Goal: Task Accomplishment & Management: Use online tool/utility

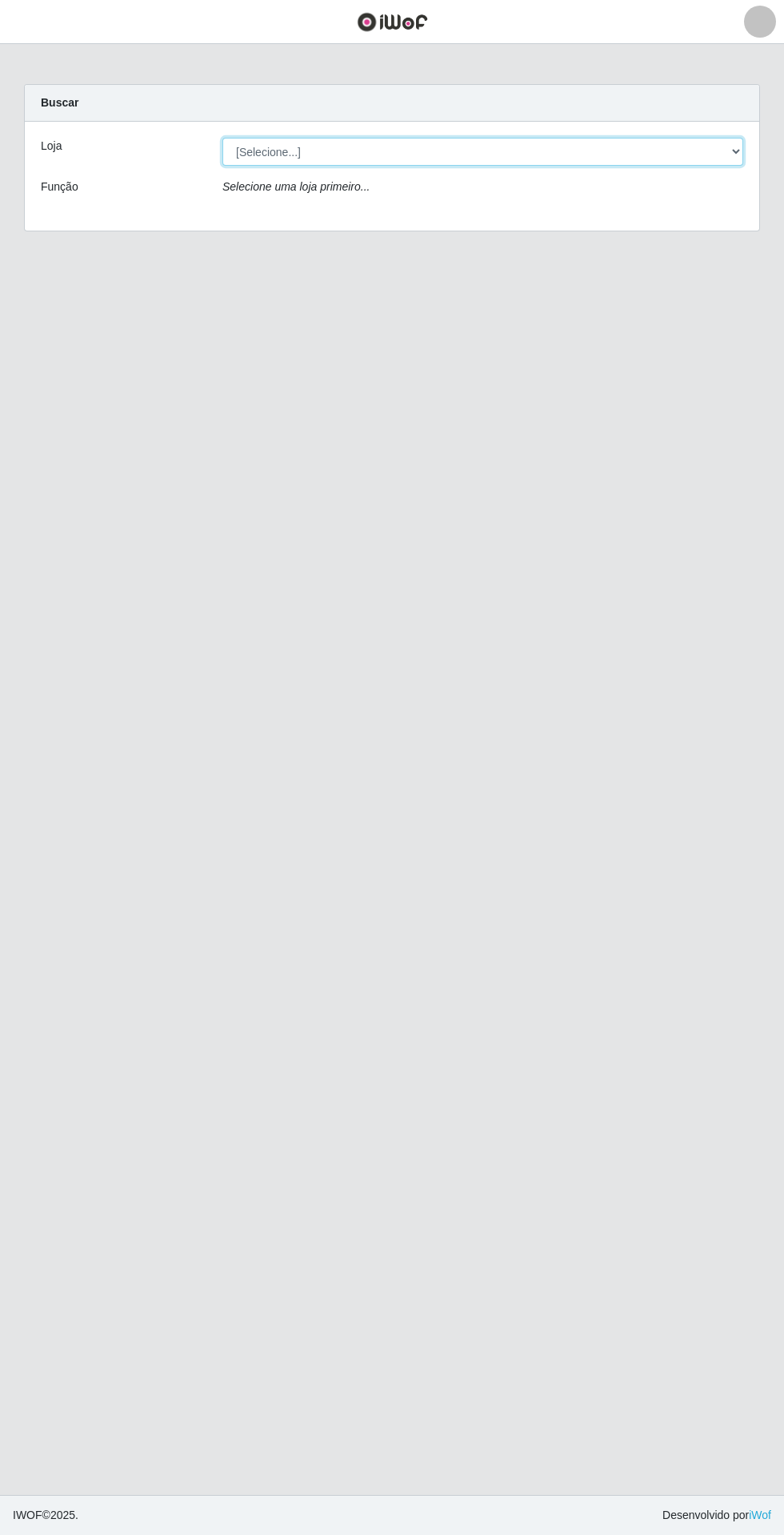
click at [276, 155] on select "[Selecione...] Extrabom - Loja 05 [GEOGRAPHIC_DATA]" at bounding box center [483, 152] width 521 height 28
select select "494"
click at [223, 138] on select "[Selecione...] Extrabom - Loja 05 [GEOGRAPHIC_DATA]" at bounding box center [483, 152] width 521 height 28
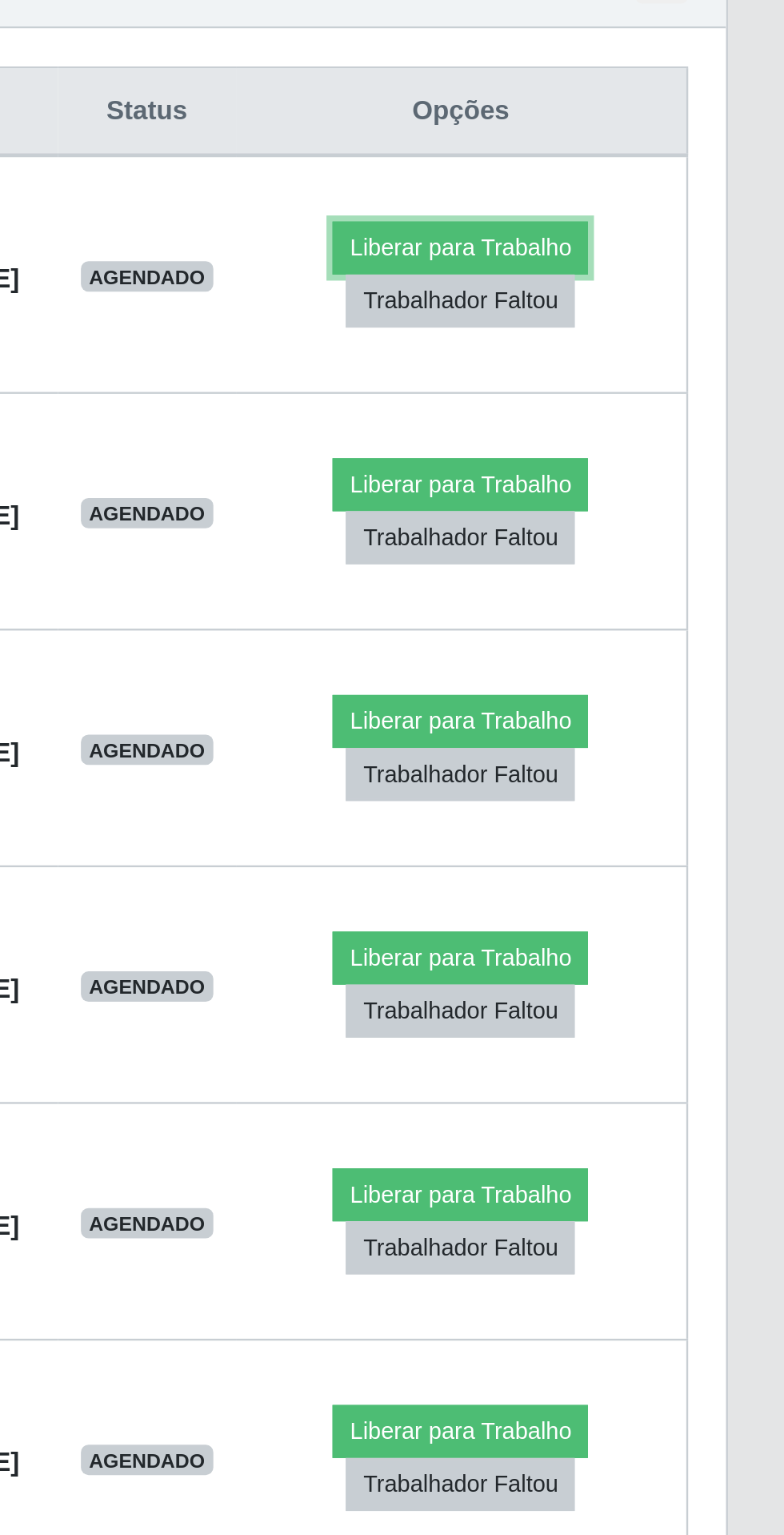
click at [623, 733] on button "Liberar para Trabalho" at bounding box center [646, 740] width 108 height 22
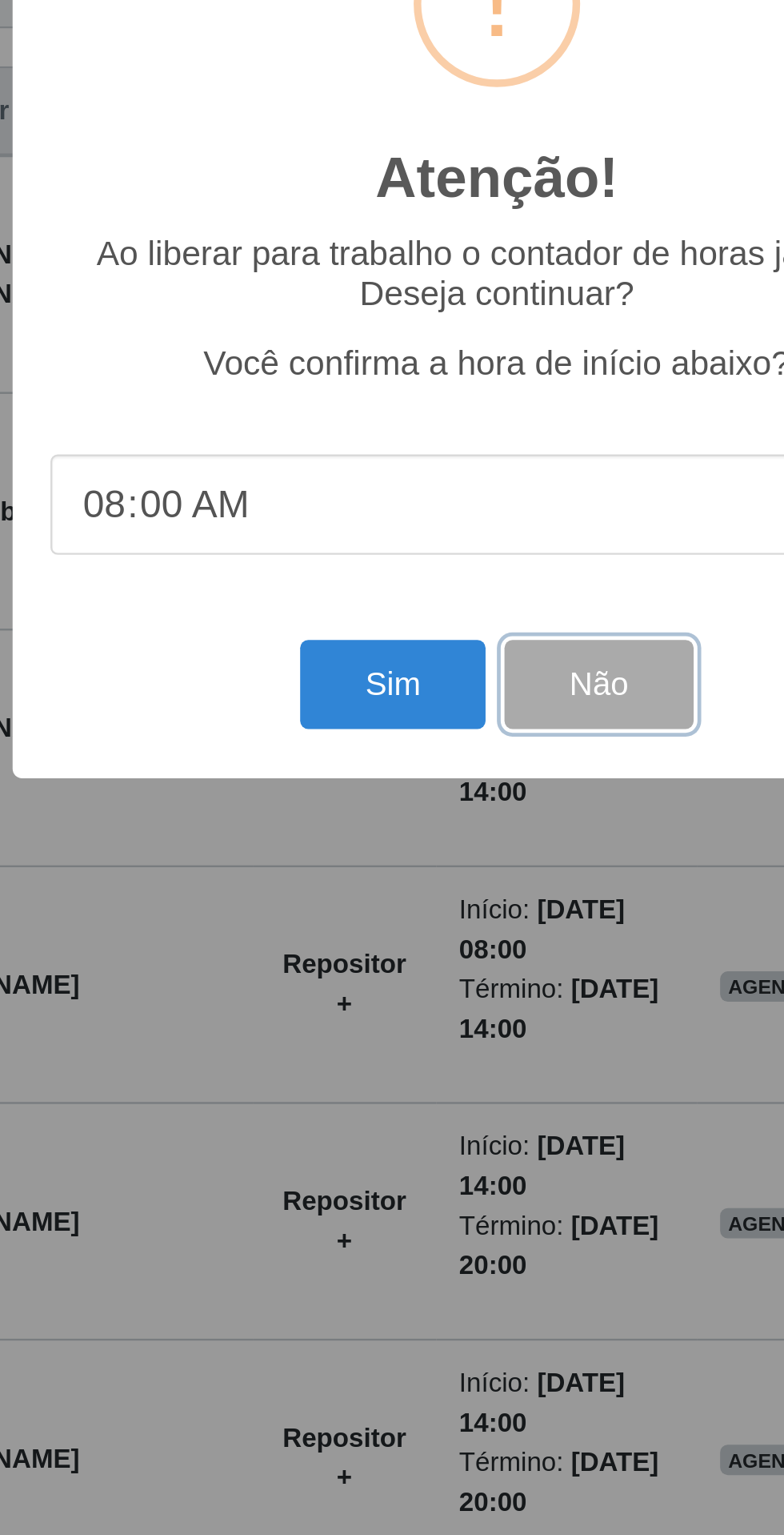
click at [438, 944] on button "Não" at bounding box center [435, 926] width 79 height 38
